Goal: Task Accomplishment & Management: Use online tool/utility

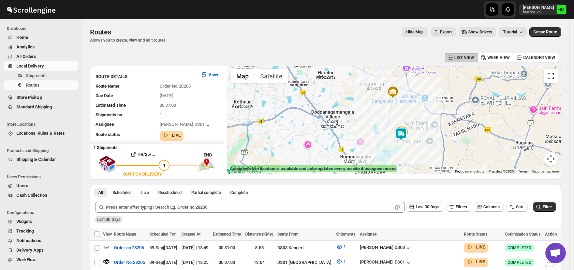
click at [58, 77] on span "Shipments" at bounding box center [51, 75] width 51 height 7
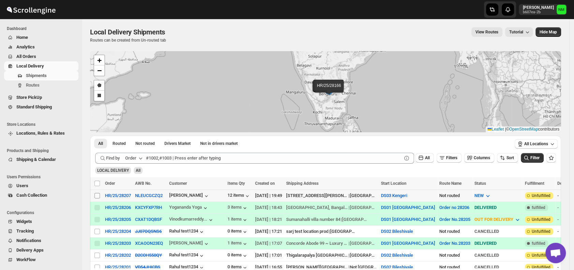
click at [96, 196] on input "Select shipment" at bounding box center [97, 195] width 5 height 5
checkbox input "true"
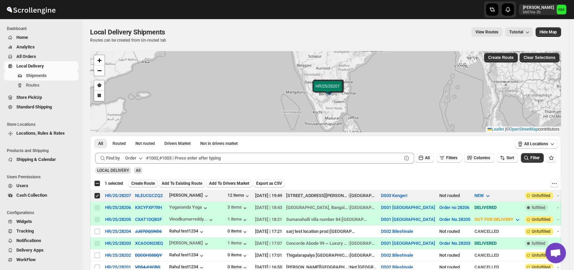
click at [138, 184] on span "Create Route" at bounding box center [143, 183] width 24 height 5
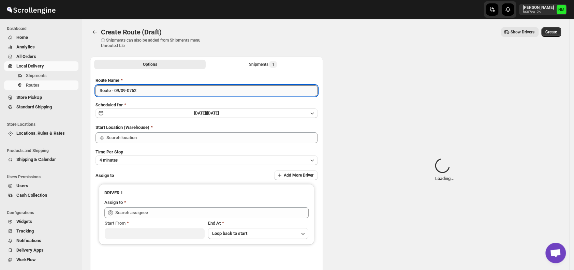
type input "DS03 Kengeri"
click at [159, 87] on input "Route - 09/09-0752" at bounding box center [207, 90] width 222 height 11
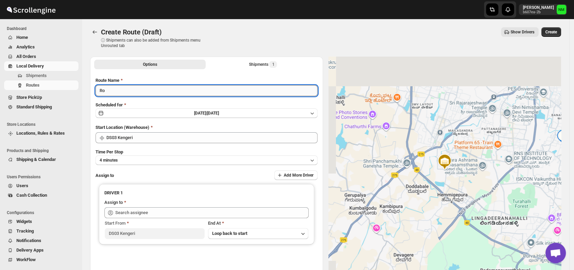
type input "R"
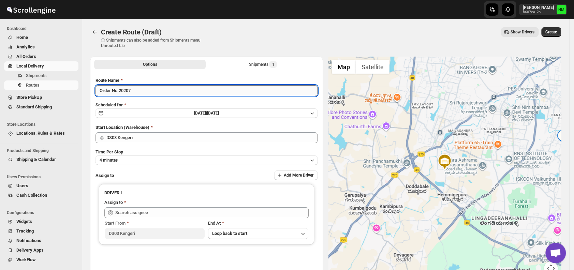
click at [125, 88] on input "Order No.20207" at bounding box center [207, 90] width 222 height 11
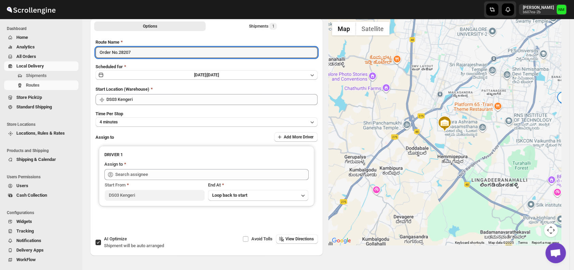
scroll to position [39, 0]
type input "Order No.28207"
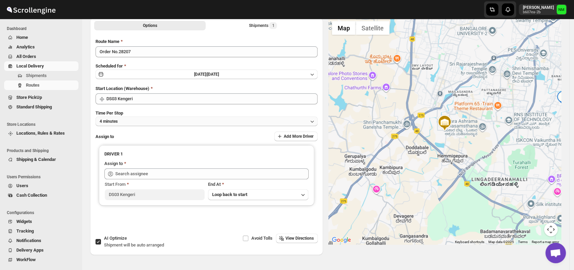
click at [130, 120] on button "4 minutes" at bounding box center [207, 122] width 222 height 10
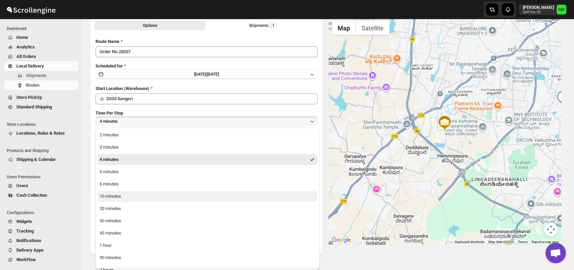
click at [126, 197] on button "10 minutes" at bounding box center [208, 196] width 220 height 11
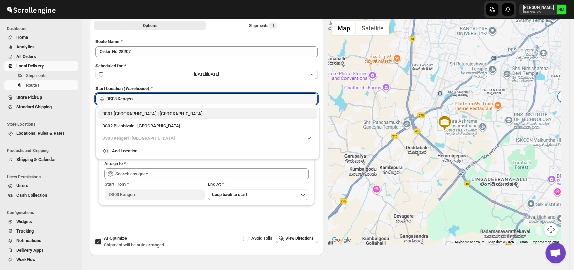
click at [108, 115] on div "DS01 [GEOGRAPHIC_DATA] | [GEOGRAPHIC_DATA]" at bounding box center [207, 114] width 211 height 7
type input "DS01 [GEOGRAPHIC_DATA]"
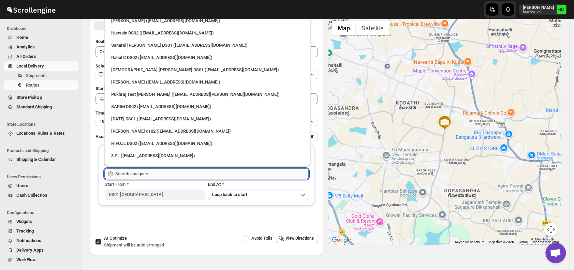
click at [166, 173] on input "text" at bounding box center [212, 174] width 194 height 11
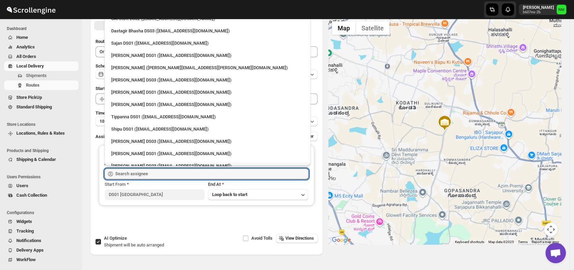
scroll to position [407, 0]
click at [129, 46] on div "Sajan DS01 ([EMAIL_ADDRESS][DOMAIN_NAME])" at bounding box center [207, 44] width 193 height 7
type input "Sajan DS01 ([EMAIL_ADDRESS][DOMAIN_NAME])"
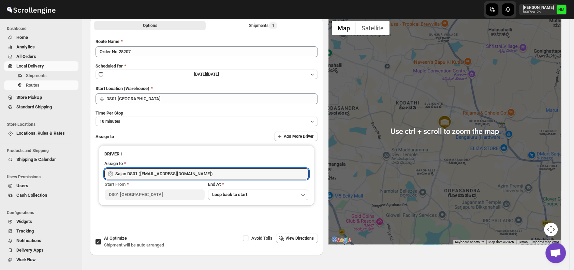
scroll to position [0, 0]
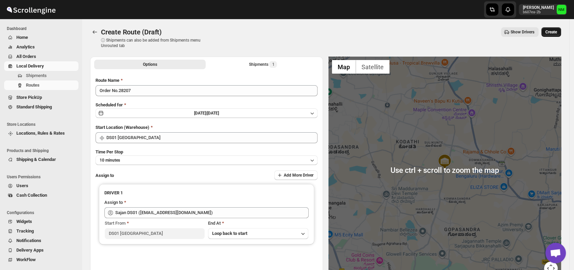
click at [557, 33] on span "Create" at bounding box center [552, 31] width 12 height 5
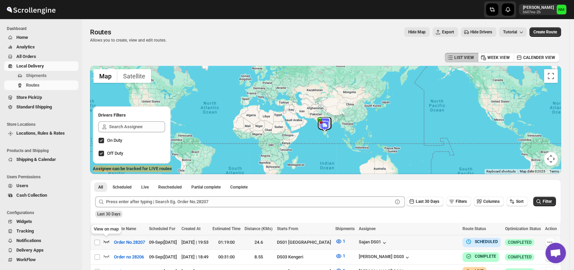
click at [105, 240] on icon "button" at bounding box center [106, 241] width 7 height 7
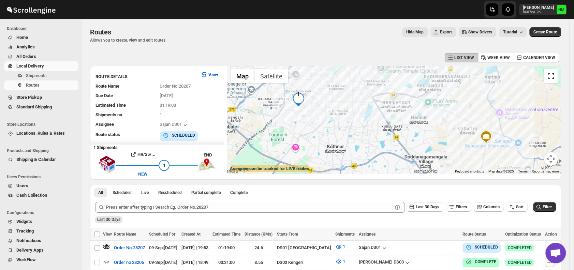
click at [557, 81] on button "Toggle fullscreen view" at bounding box center [551, 76] width 14 height 14
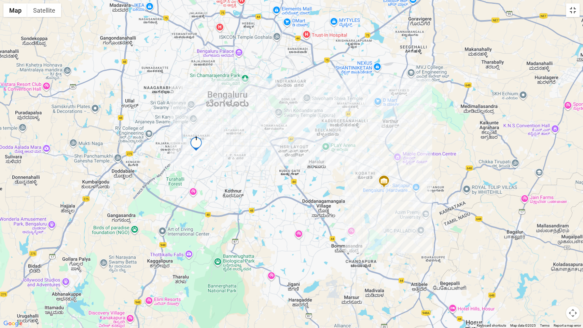
click at [568, 14] on button "Toggle fullscreen view" at bounding box center [573, 10] width 14 height 14
